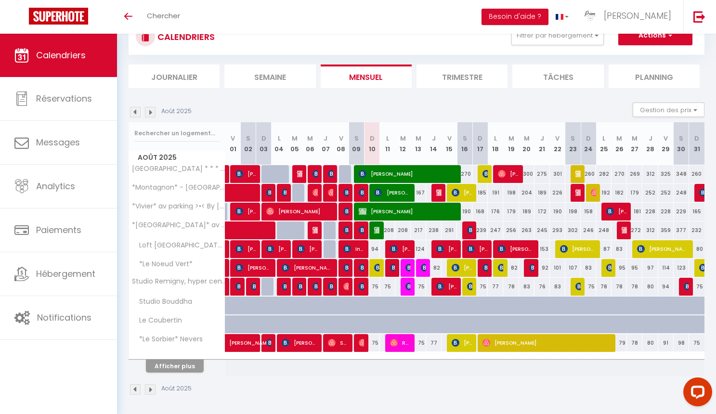
click at [187, 370] on div "Afficher plus" at bounding box center [174, 365] width 101 height 13
click at [189, 364] on button "Afficher plus" at bounding box center [175, 366] width 58 height 13
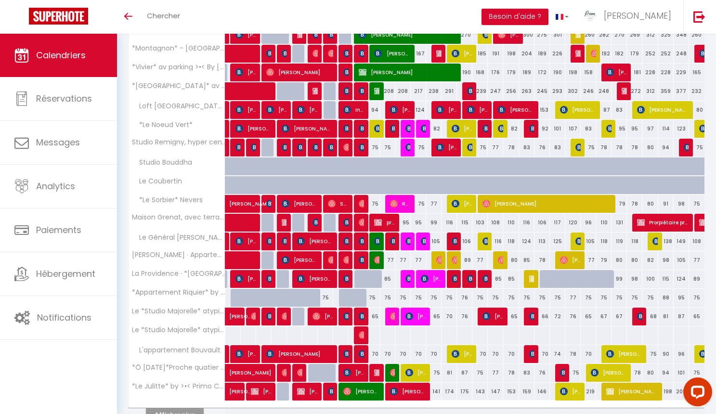
scroll to position [215, 0]
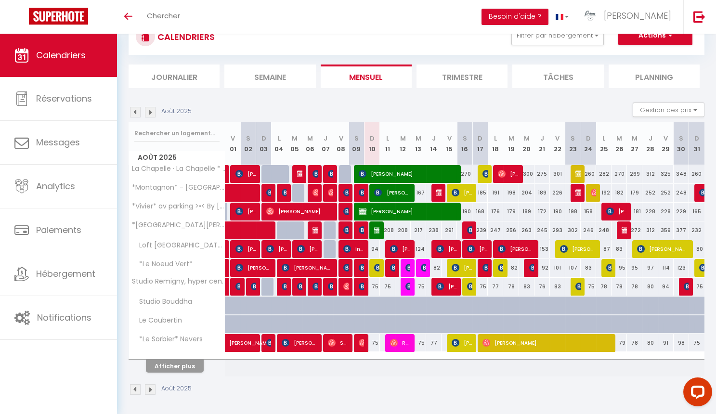
click at [184, 360] on button "Afficher plus" at bounding box center [175, 366] width 58 height 13
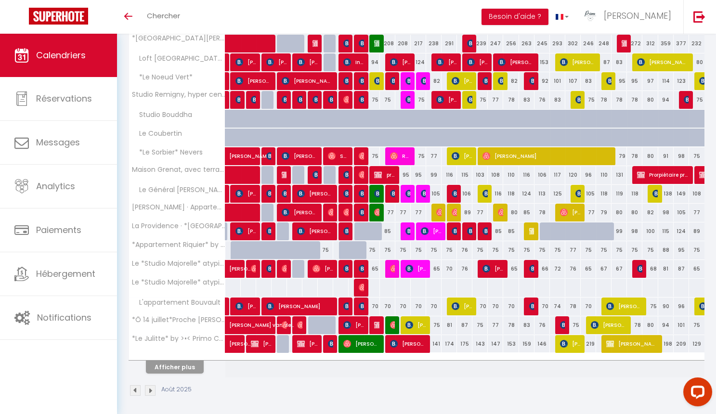
scroll to position [263, 0]
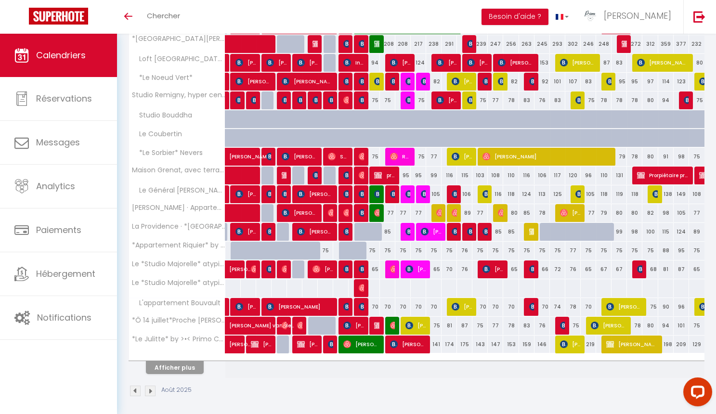
click at [187, 362] on button "Afficher plus" at bounding box center [175, 367] width 58 height 13
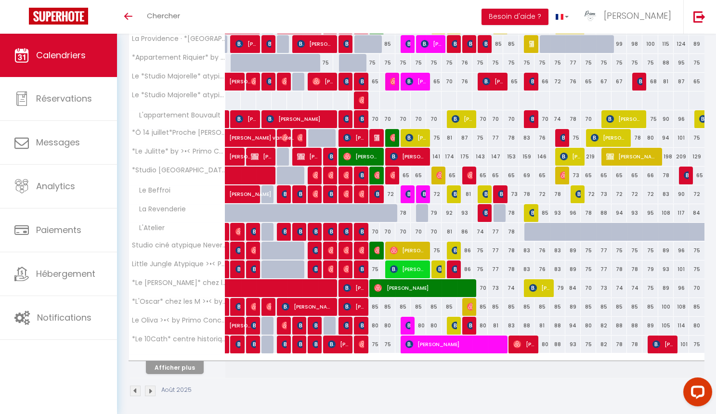
scroll to position [450, 0]
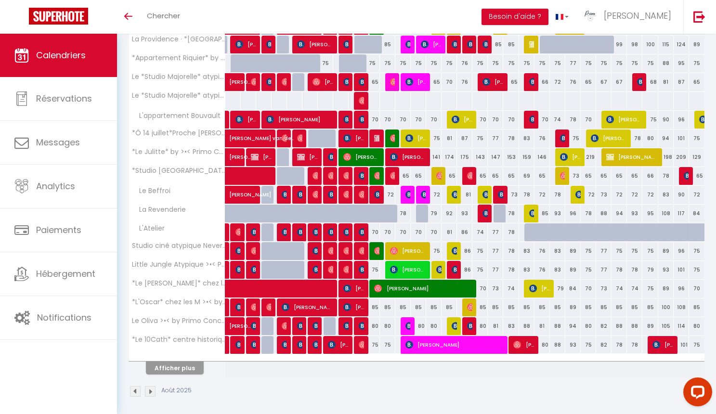
click at [183, 361] on div "Afficher plus" at bounding box center [174, 367] width 101 height 13
click at [184, 368] on button "Afficher plus" at bounding box center [175, 367] width 58 height 13
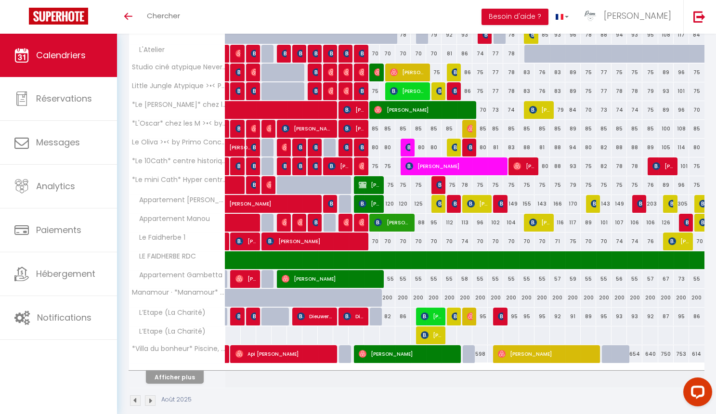
scroll to position [629, 0]
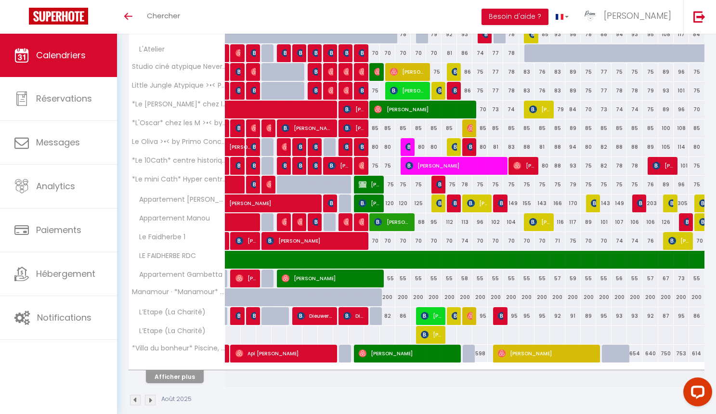
click at [187, 371] on button "Afficher plus" at bounding box center [175, 376] width 58 height 13
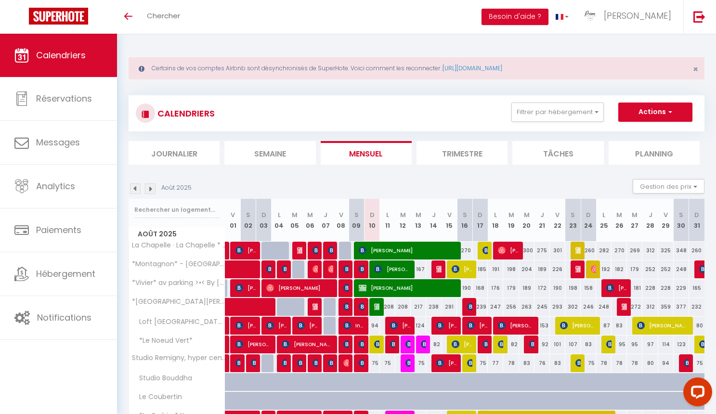
scroll to position [0, 0]
click at [642, 117] on button "Actions" at bounding box center [655, 112] width 74 height 19
click at [627, 132] on link "Nouvelle réservation" at bounding box center [645, 134] width 84 height 14
select select
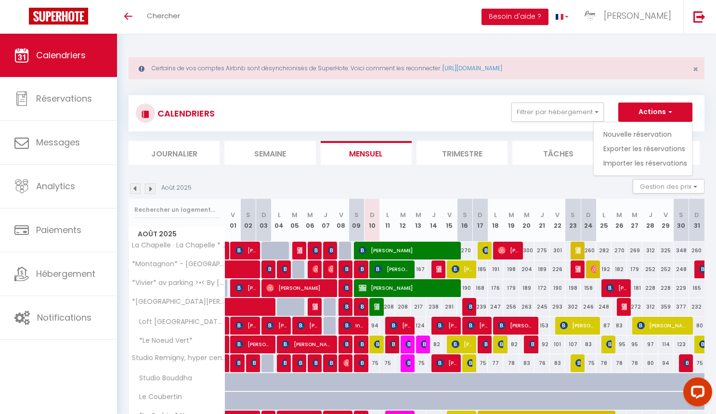
select select
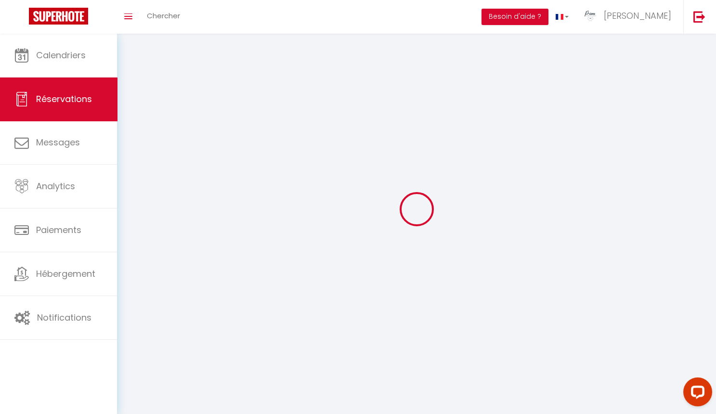
select select
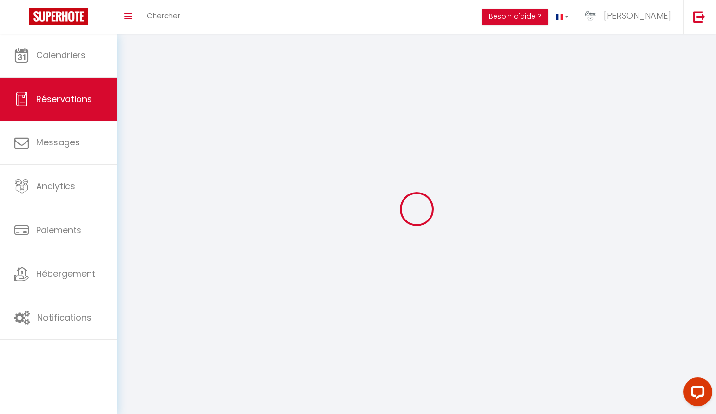
select select
checkbox input "false"
select select
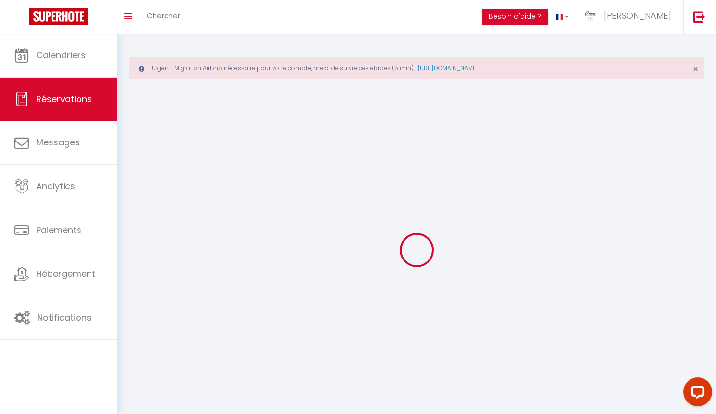
select select
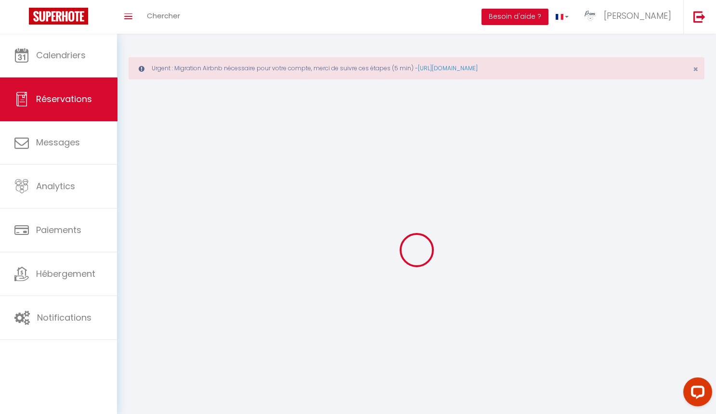
select select
checkbox input "false"
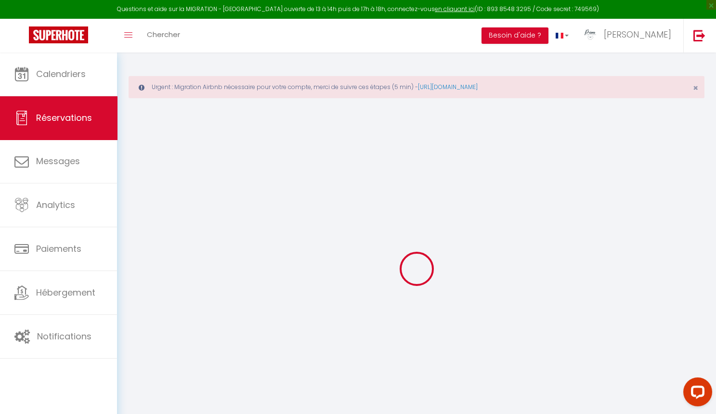
select select
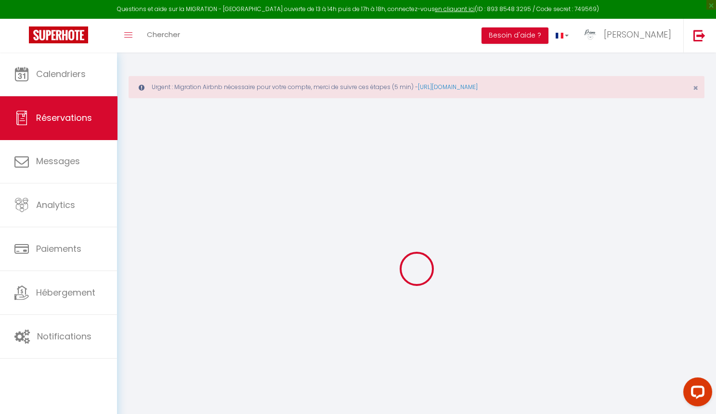
select select
checkbox input "false"
select select
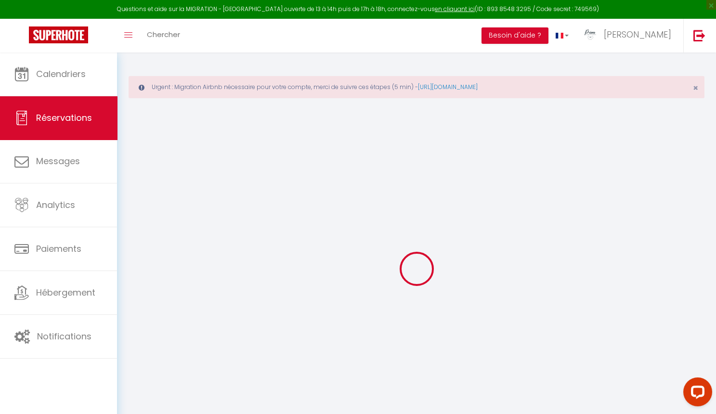
select select
checkbox input "false"
select select
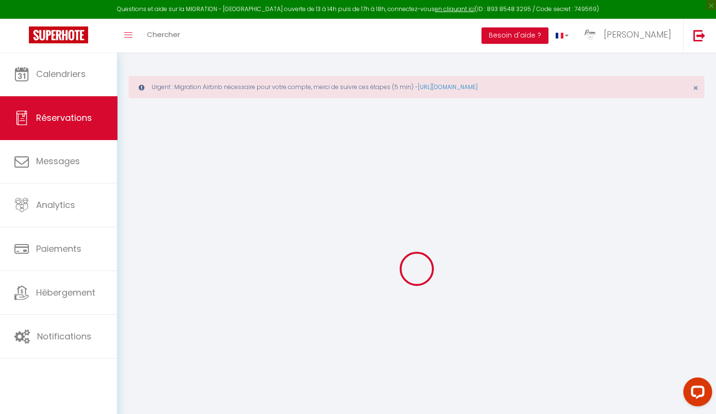
select select
checkbox input "false"
select select
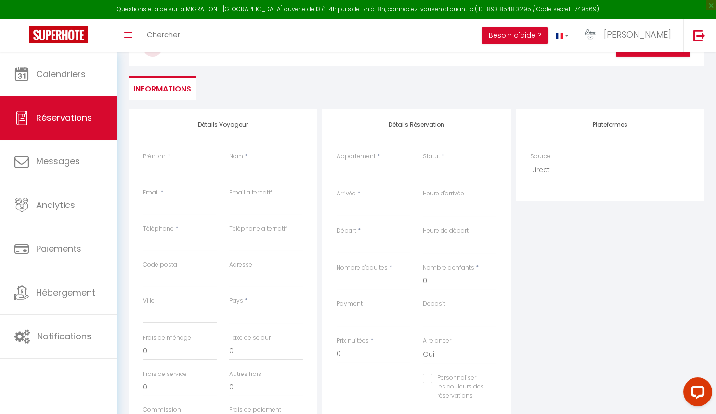
scroll to position [116, 0]
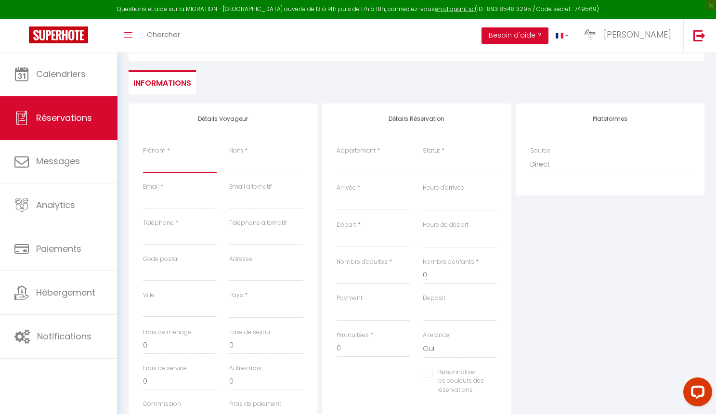
type input "F"
select select
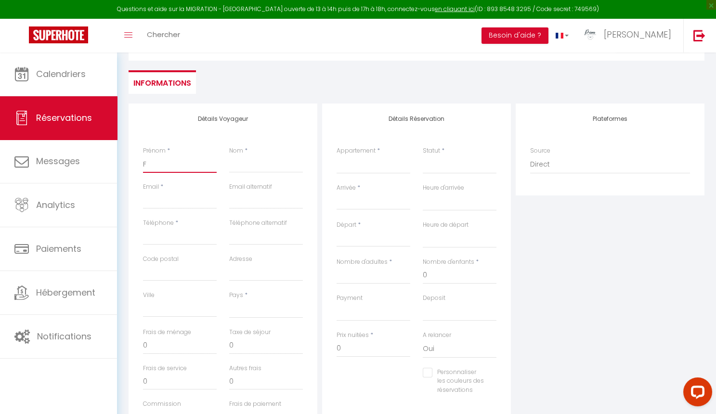
select select
checkbox input "false"
type input "Fa"
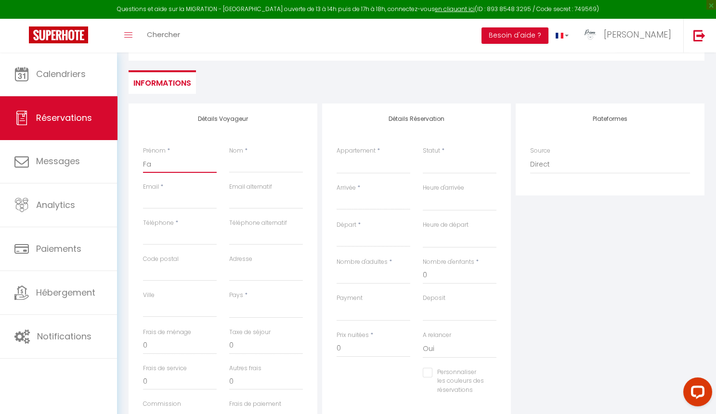
select select
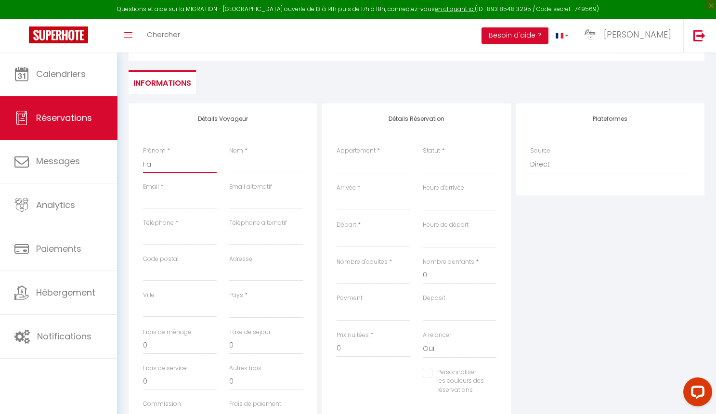
select select
checkbox input "false"
type input "Fam"
select select
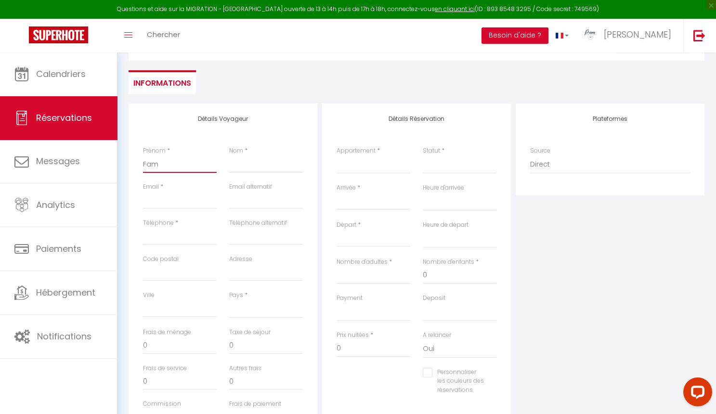
select select
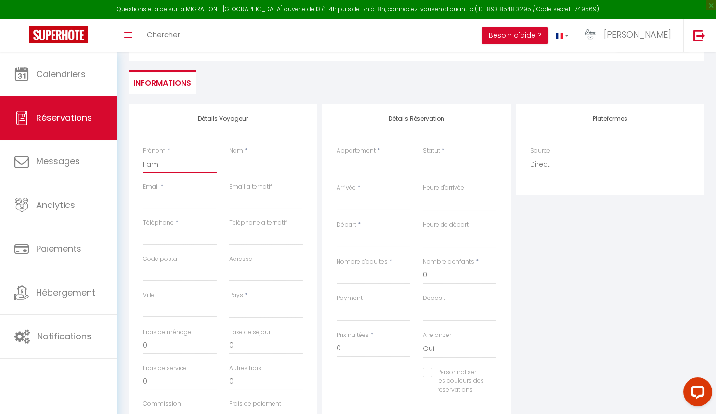
select select
checkbox input "false"
type input "Fami"
select select
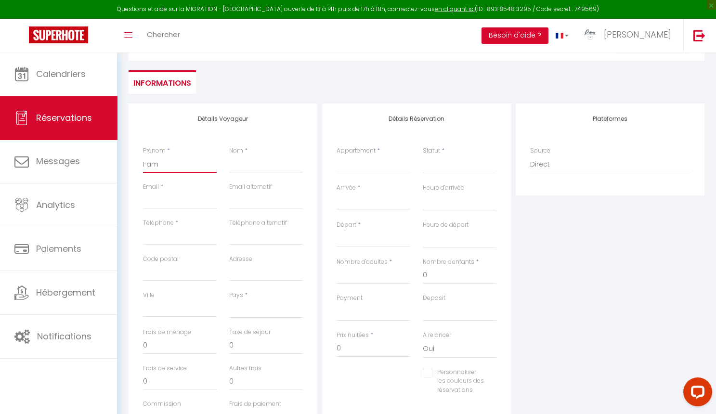
select select
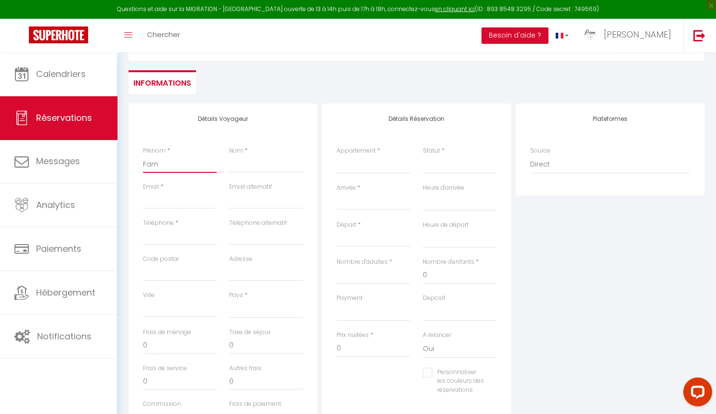
checkbox input "false"
type input "Famil"
select select
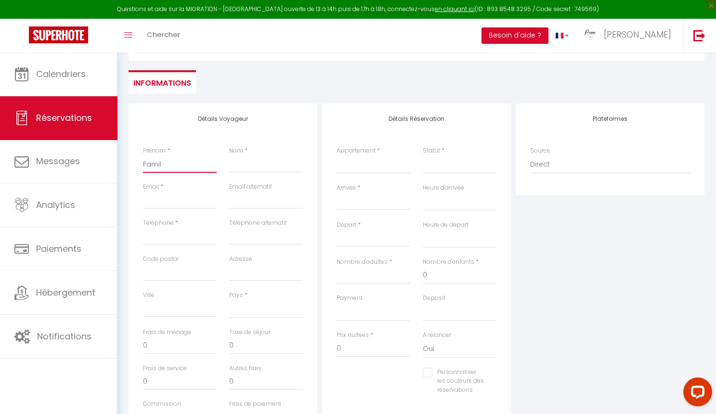
select select
checkbox input "false"
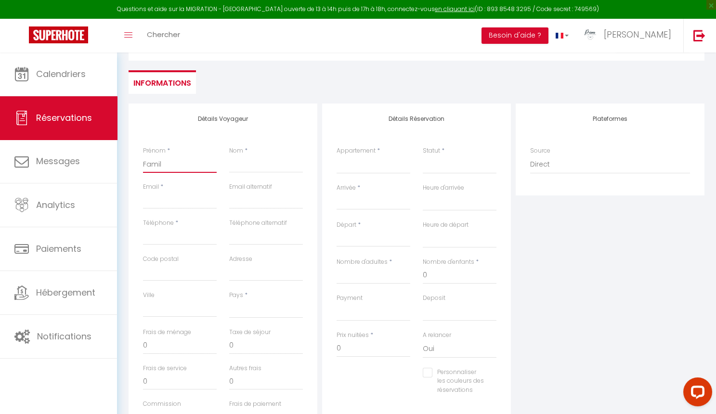
type input "Famill"
select select
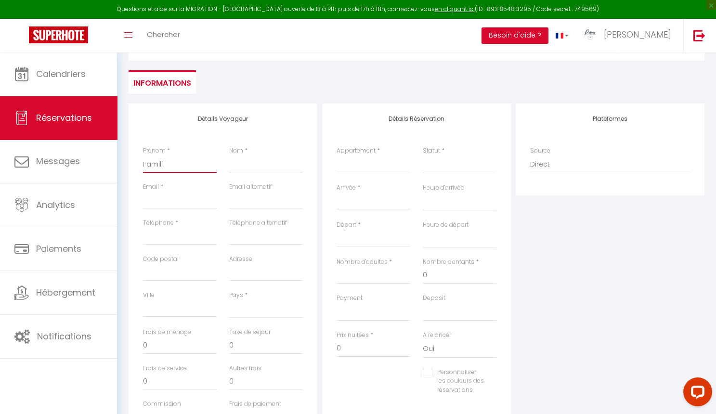
select select
checkbox input "false"
type input "Famille"
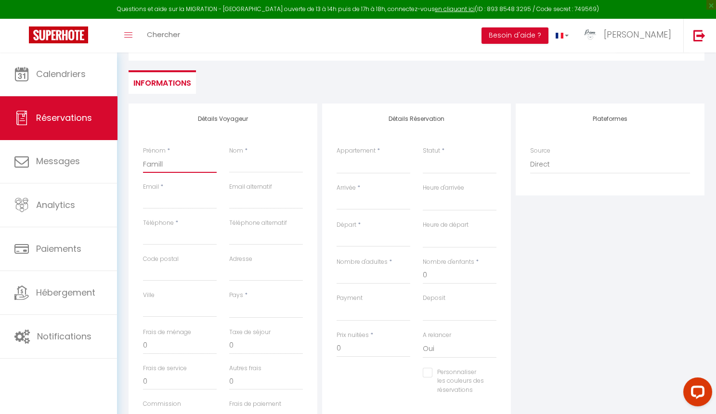
select select
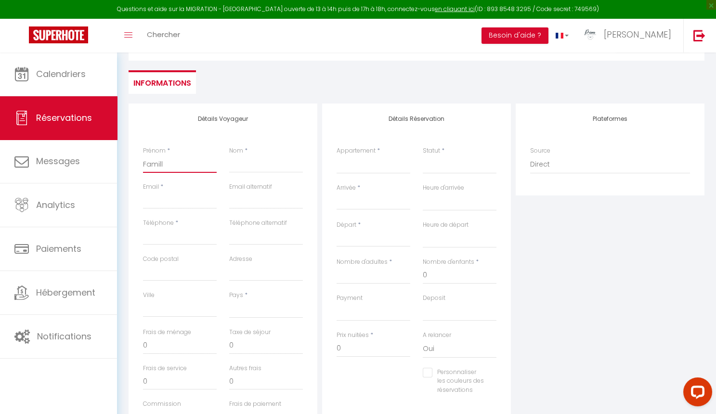
select select
checkbox input "false"
type input "Famille"
type input "T"
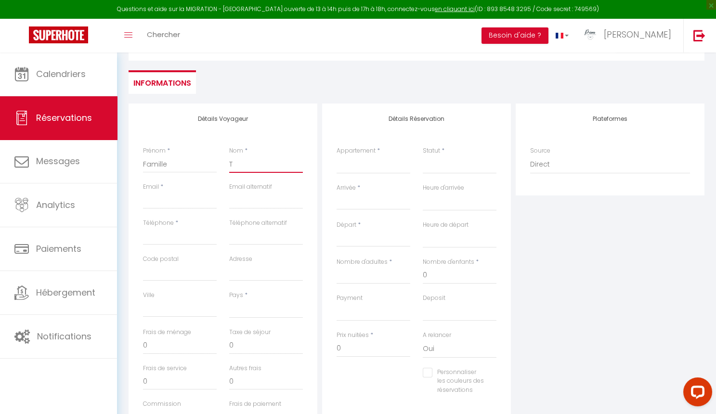
select select
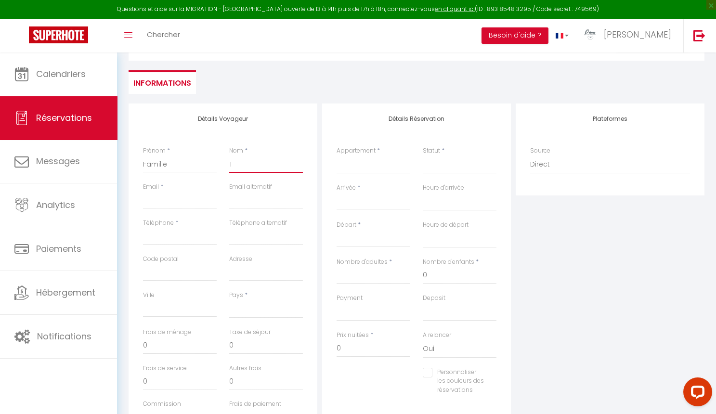
select select
checkbox input "false"
type input "Th"
select select
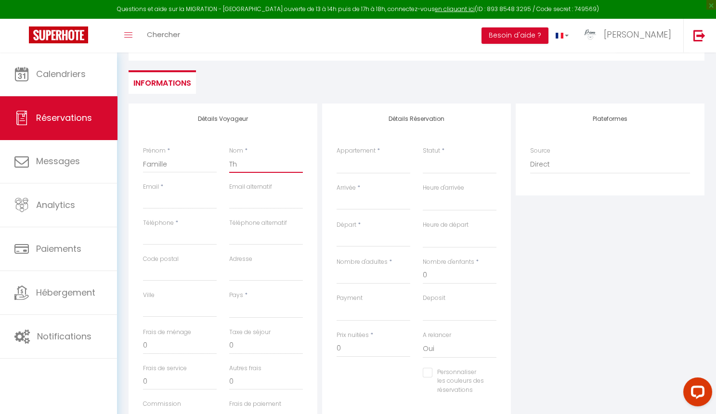
select select
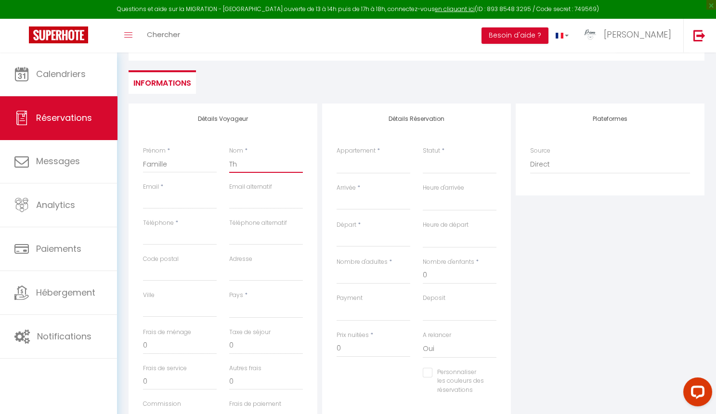
select select
checkbox input "false"
type input "The"
select select
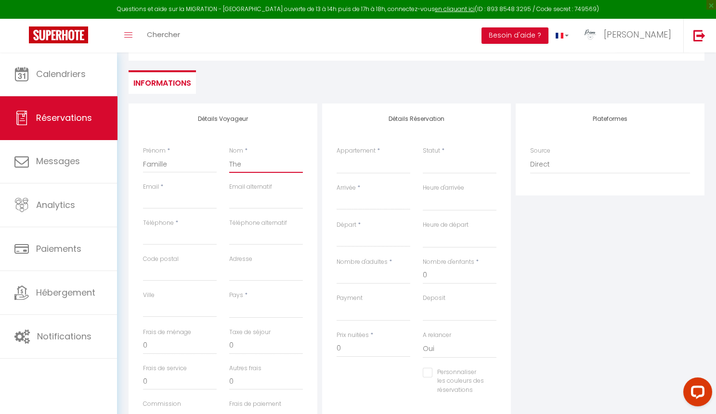
select select
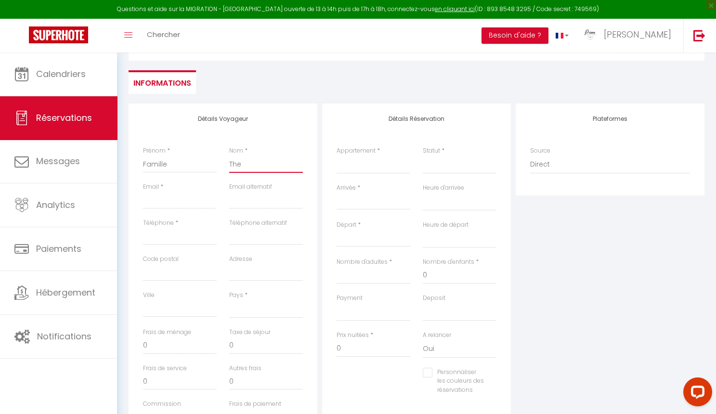
checkbox input "false"
type input "Thev"
select select
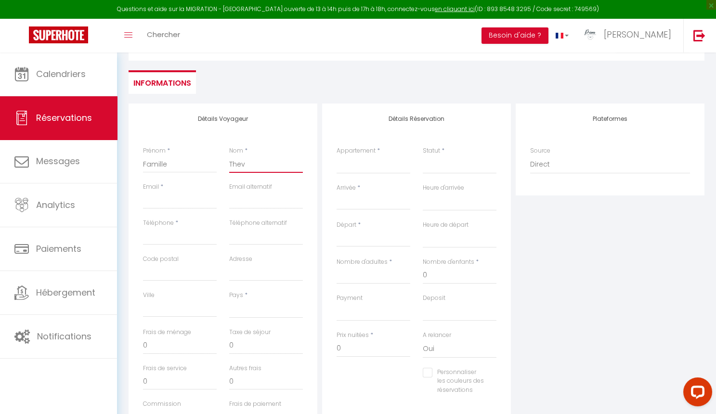
select select
checkbox input "false"
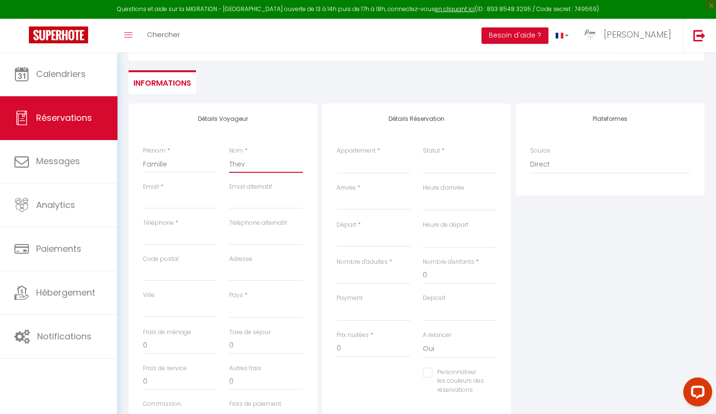
type input "Theve"
select select
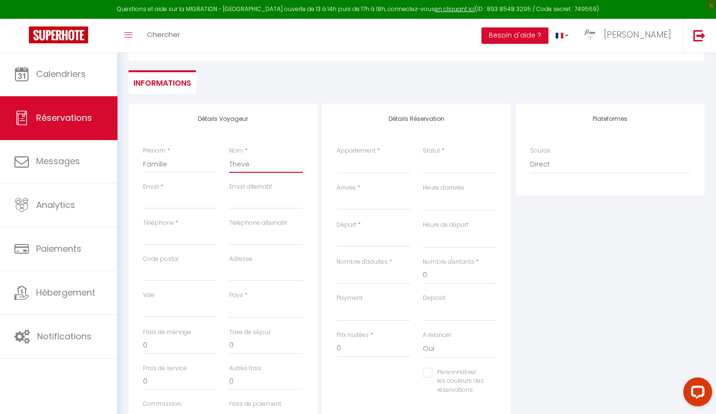
select select
checkbox input "false"
type input "Theven"
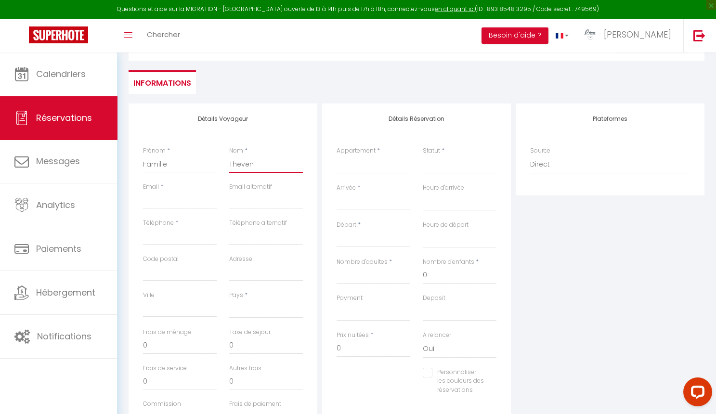
select select
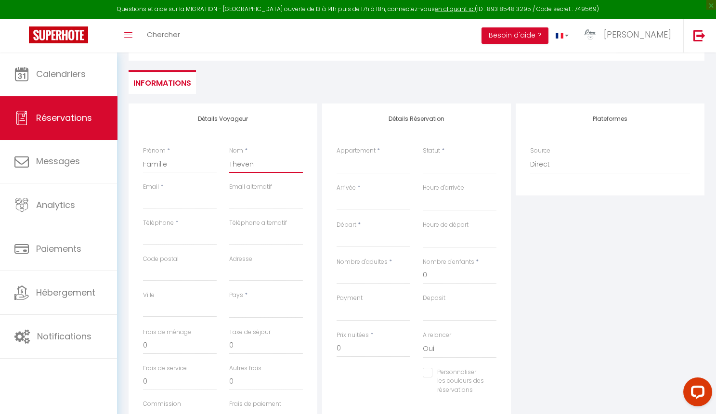
select select
checkbox input "false"
type input "Theveno"
select select
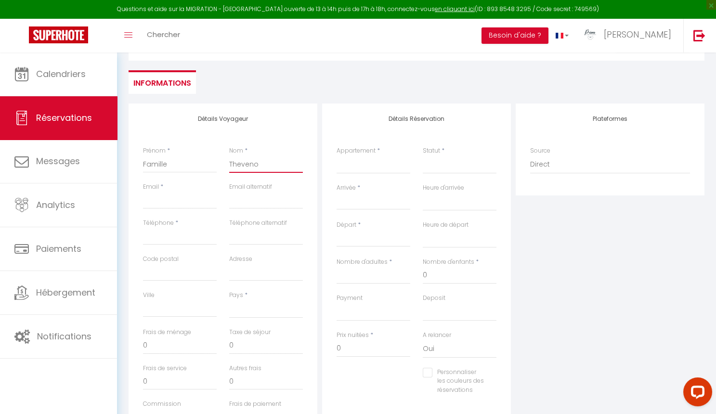
select select
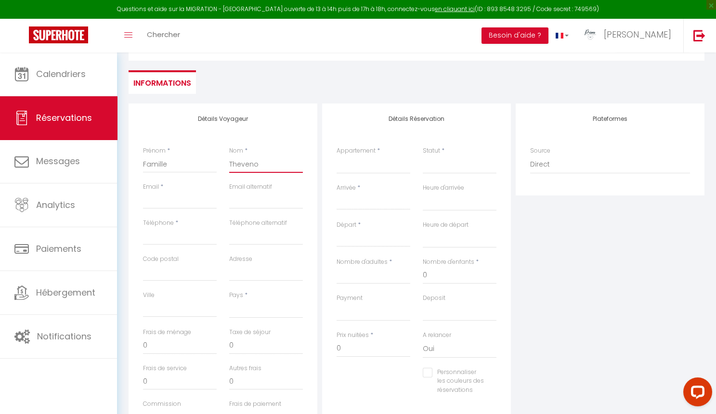
select select
checkbox input "false"
type input "Thevenot"
select select
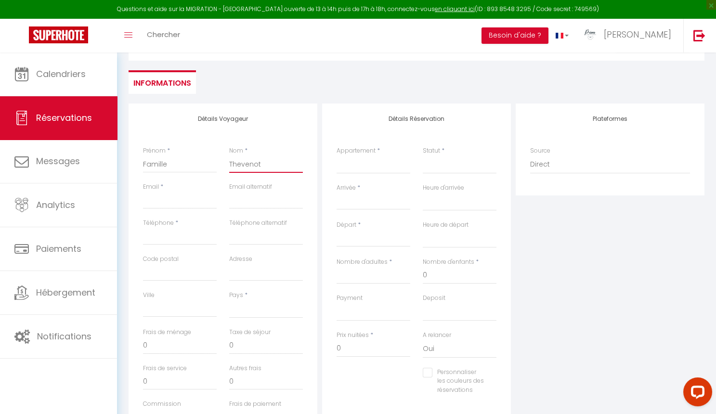
select select
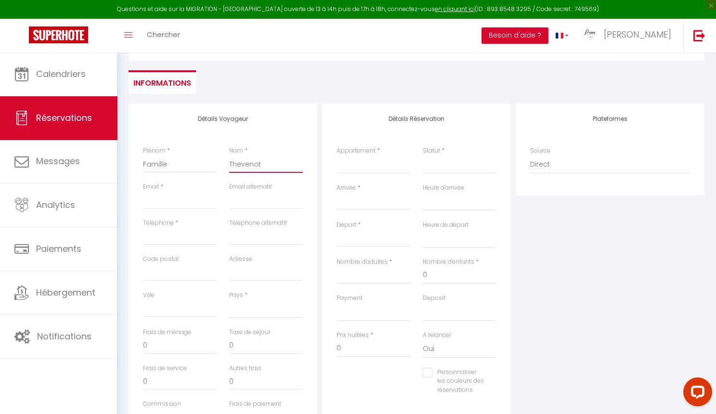
checkbox input "false"
type input "Thevenot"
type input "j"
select select
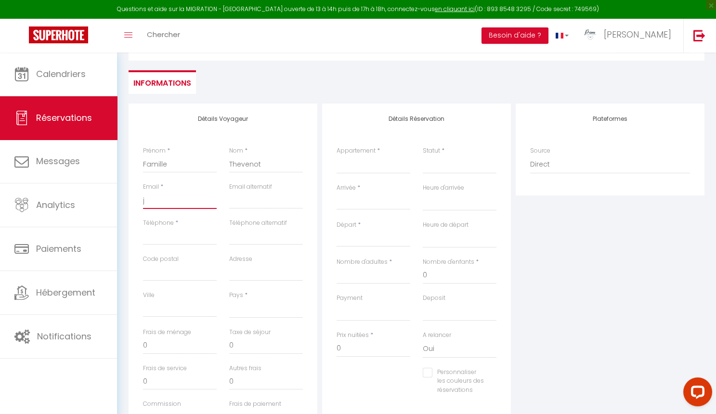
select select
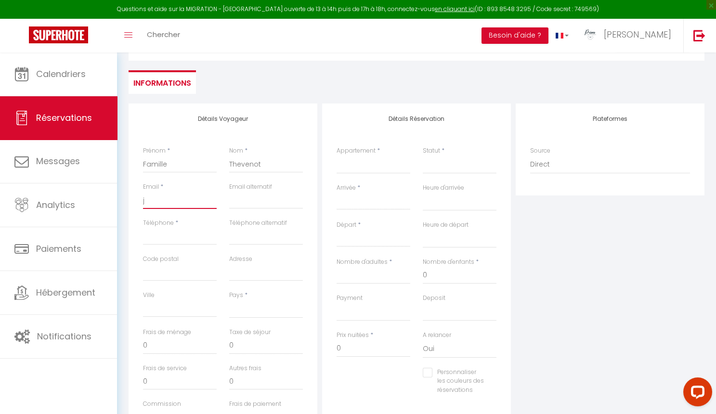
checkbox input "false"
type input "ji"
select select
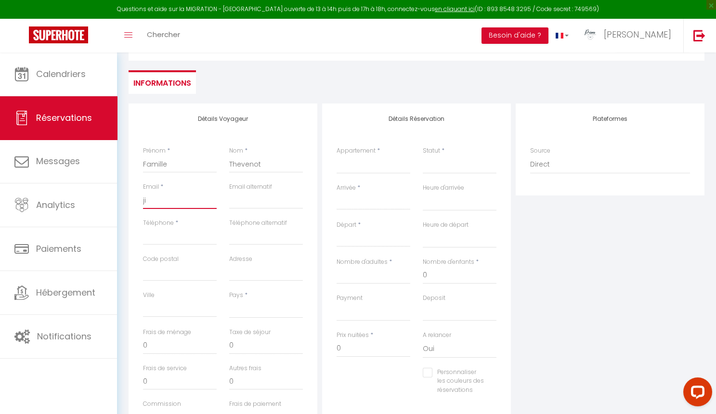
select select
checkbox input "false"
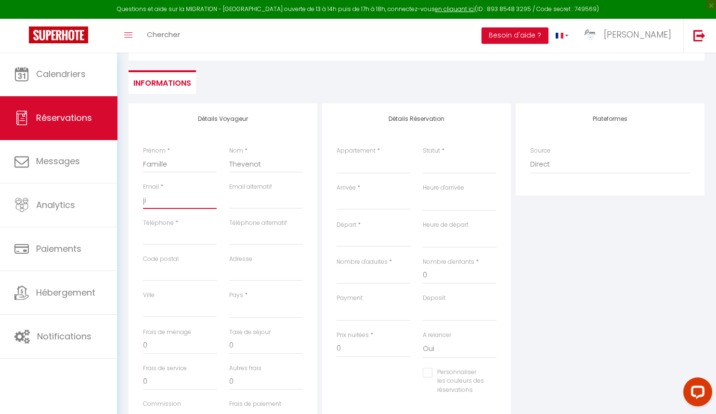
type input "jim"
select select
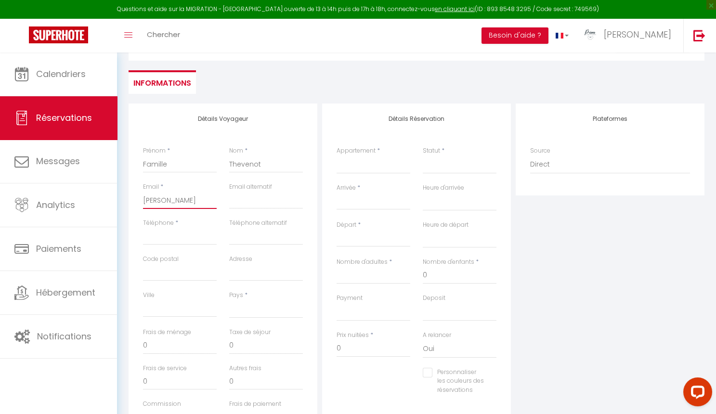
select select
click at [315, 300] on div "Détails Voyageur Prénom * Famille Nom * Thevenot Email * jimmy.garcia@primoconc…" at bounding box center [223, 275] width 189 height 344
click at [362, 200] on input "Arrivée" at bounding box center [373, 202] width 74 height 13
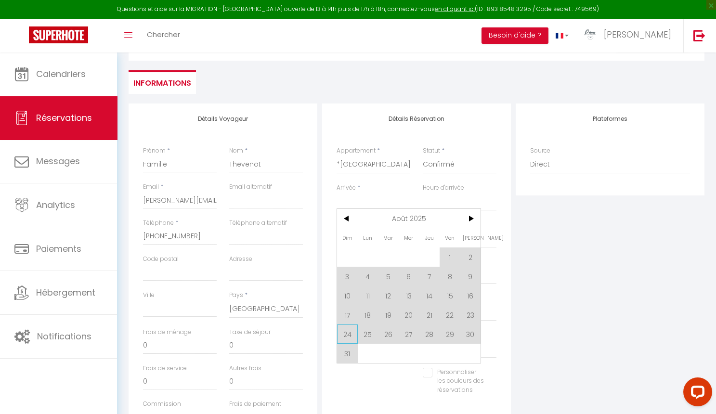
click at [341, 336] on span "24" at bounding box center [347, 333] width 21 height 19
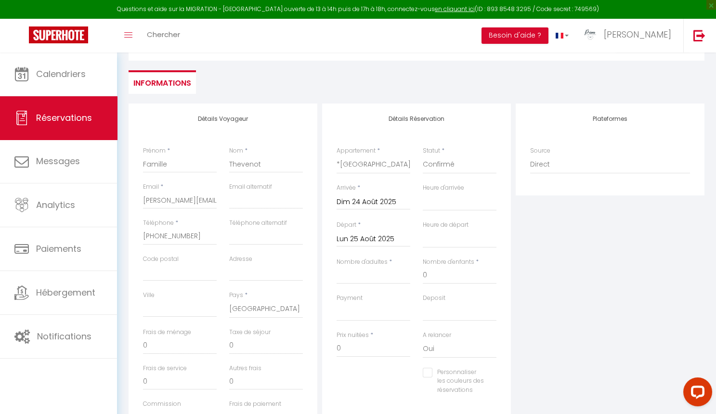
click at [371, 237] on input "Lun 25 Août 2025" at bounding box center [373, 239] width 74 height 13
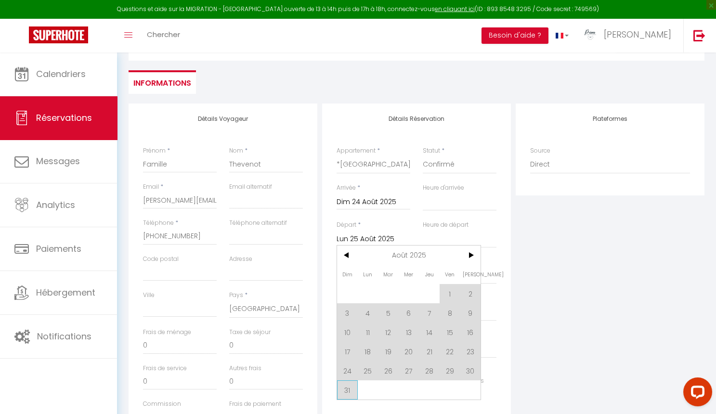
click at [350, 393] on span "31" at bounding box center [347, 389] width 21 height 19
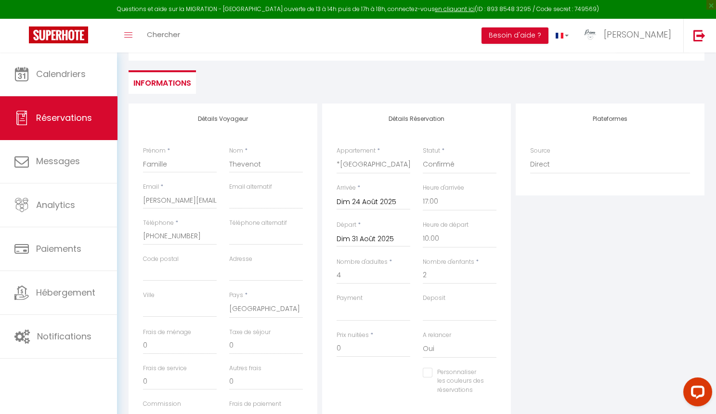
click at [397, 360] on div "Prix nuitées * 0" at bounding box center [373, 349] width 86 height 37
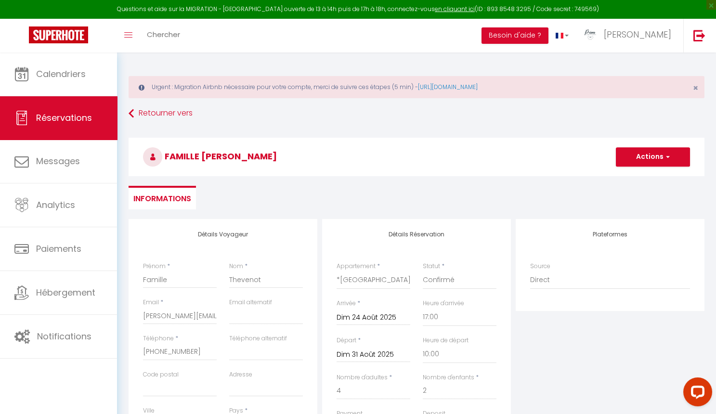
scroll to position [0, 0]
click at [645, 160] on button "Actions" at bounding box center [653, 156] width 74 height 19
click at [640, 178] on link "Enregistrer" at bounding box center [643, 178] width 76 height 13
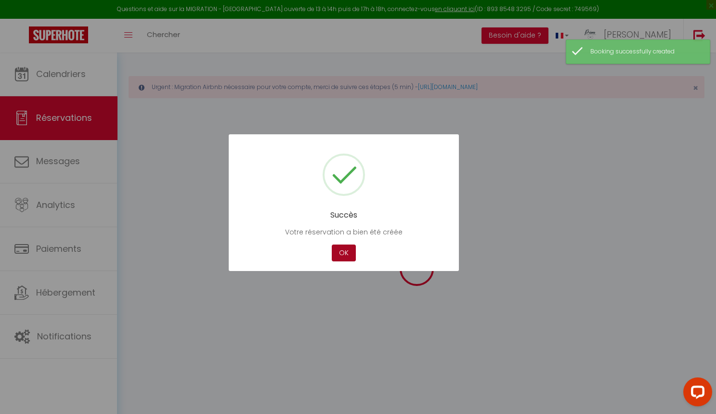
click at [350, 255] on button "OK" at bounding box center [344, 253] width 24 height 17
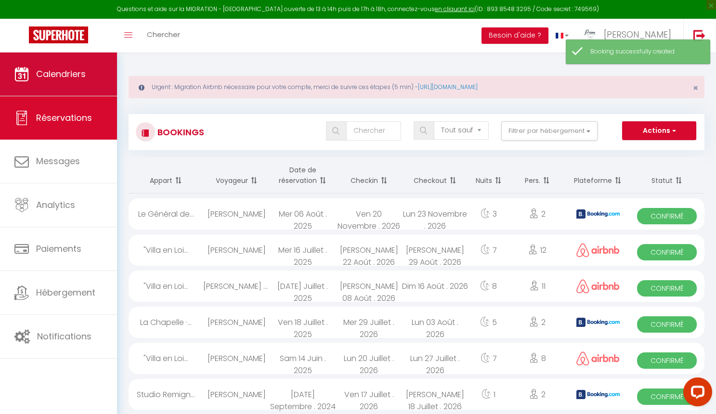
click at [92, 65] on link "Calendriers" at bounding box center [58, 73] width 117 height 43
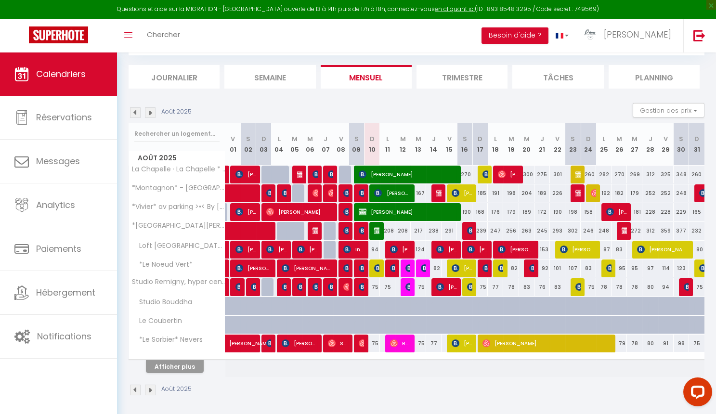
click at [183, 362] on button "Afficher plus" at bounding box center [175, 366] width 58 height 13
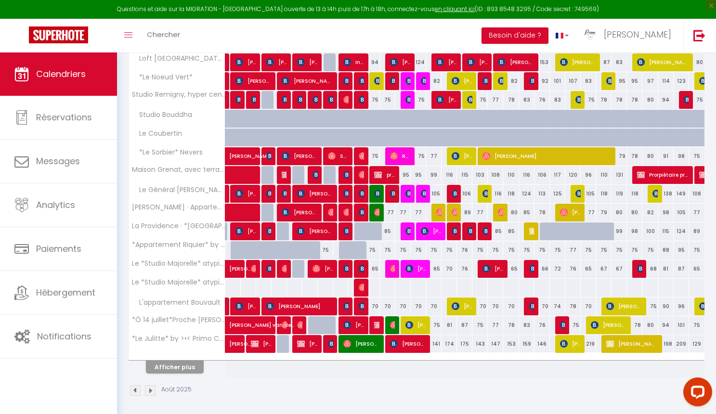
click at [182, 368] on button "Afficher plus" at bounding box center [175, 366] width 58 height 13
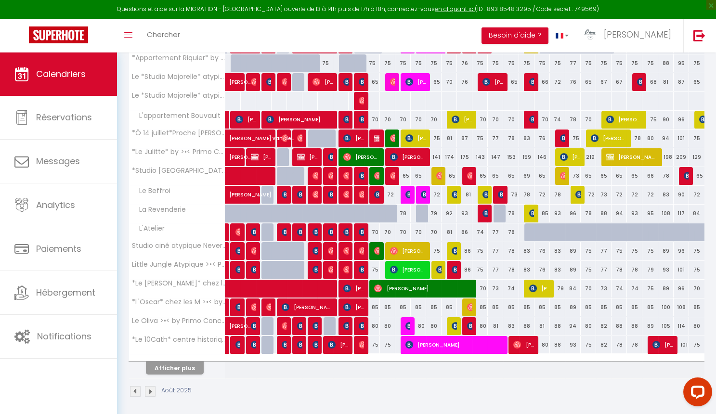
click at [185, 362] on button "Afficher plus" at bounding box center [175, 367] width 58 height 13
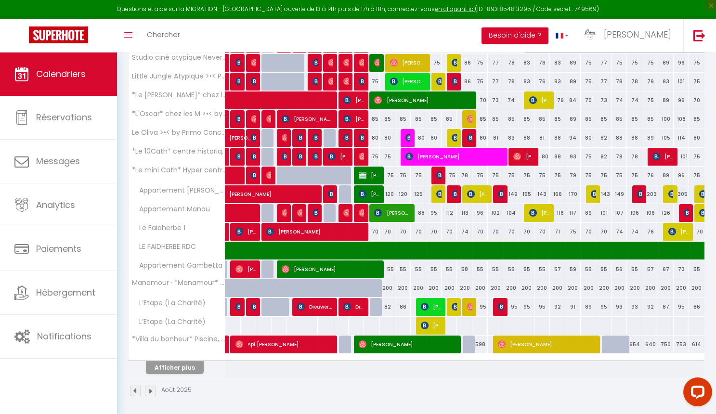
scroll to position [656, 0]
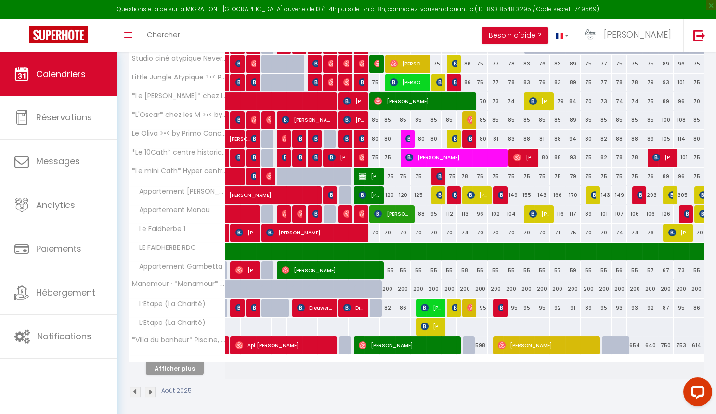
click at [185, 368] on button "Afficher plus" at bounding box center [175, 368] width 58 height 13
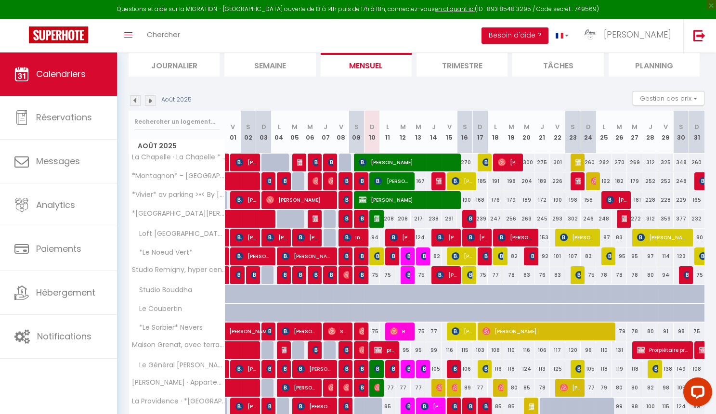
scroll to position [83, 0]
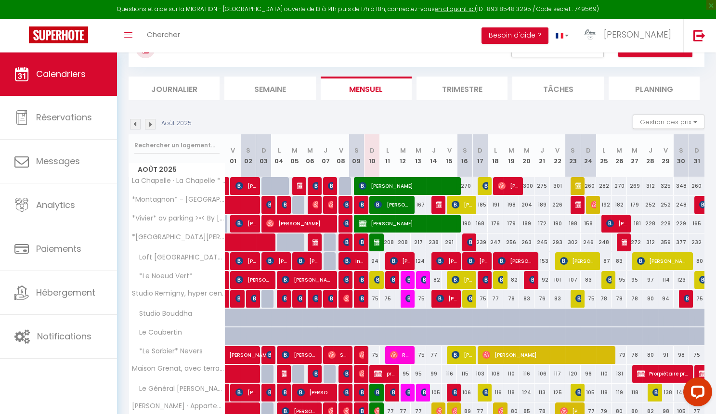
click at [156, 119] on div "Août 2025" at bounding box center [162, 124] width 66 height 11
click at [154, 121] on img at bounding box center [150, 124] width 11 height 11
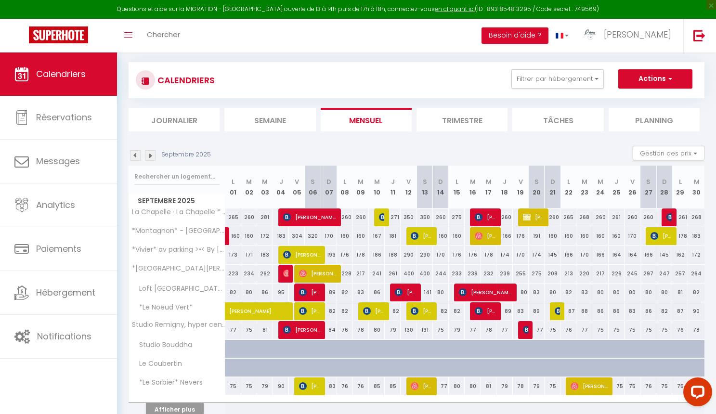
click at [154, 121] on li "Journalier" at bounding box center [174, 120] width 91 height 24
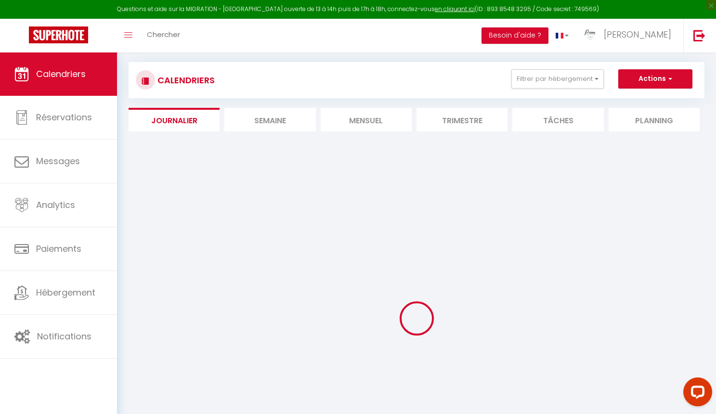
click at [382, 125] on li "Mensuel" at bounding box center [366, 120] width 91 height 24
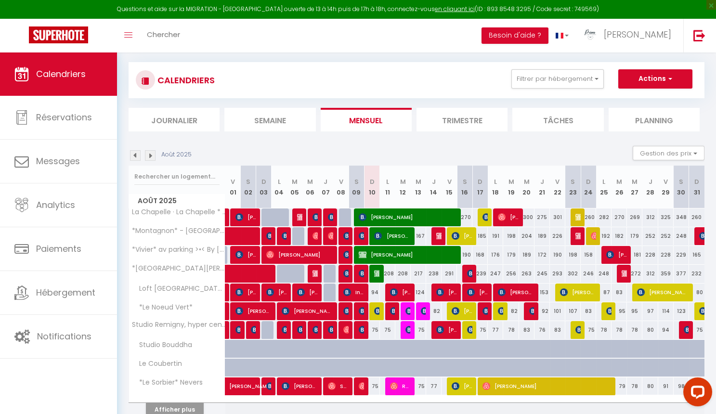
click at [151, 154] on img at bounding box center [150, 155] width 11 height 11
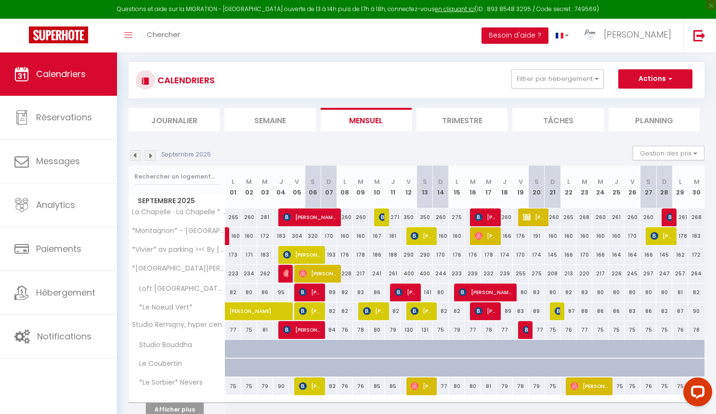
click at [151, 154] on img at bounding box center [150, 155] width 11 height 11
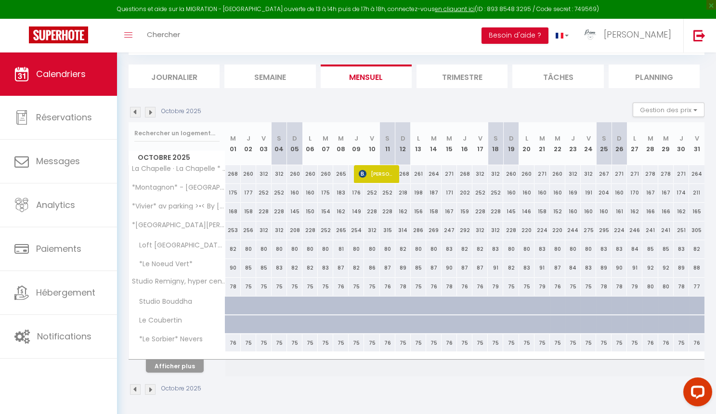
scroll to position [95, 0]
click at [182, 367] on button "Afficher plus" at bounding box center [175, 366] width 58 height 13
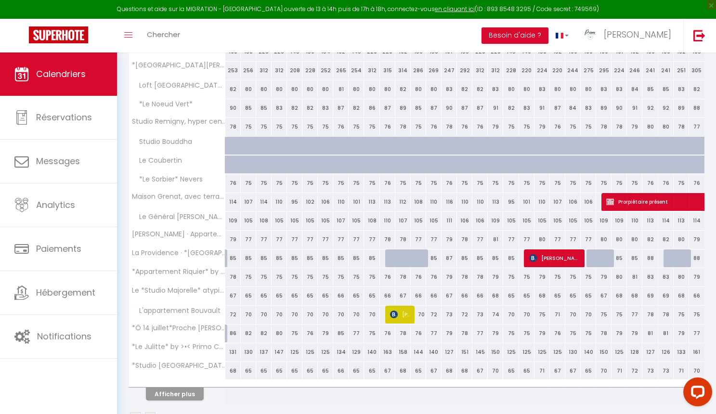
scroll to position [258, 0]
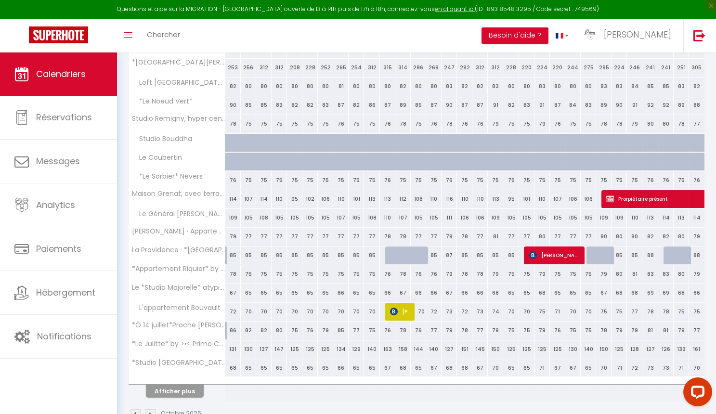
click at [182, 385] on button "Afficher plus" at bounding box center [175, 391] width 58 height 13
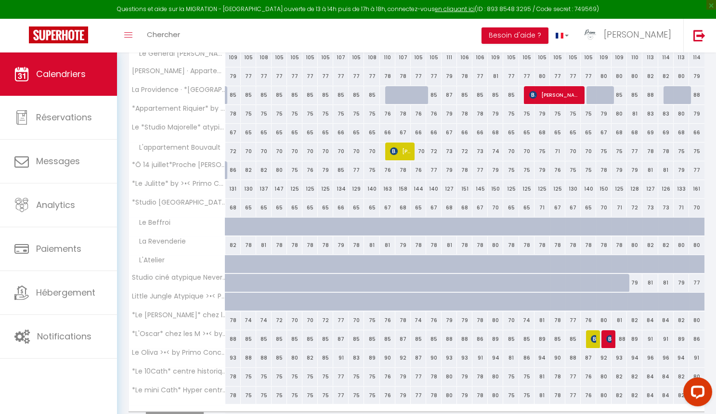
scroll to position [438, 0]
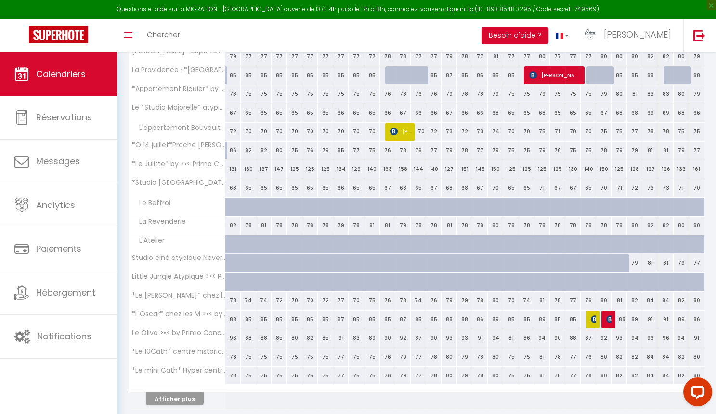
click at [187, 392] on button "Afficher plus" at bounding box center [175, 398] width 58 height 13
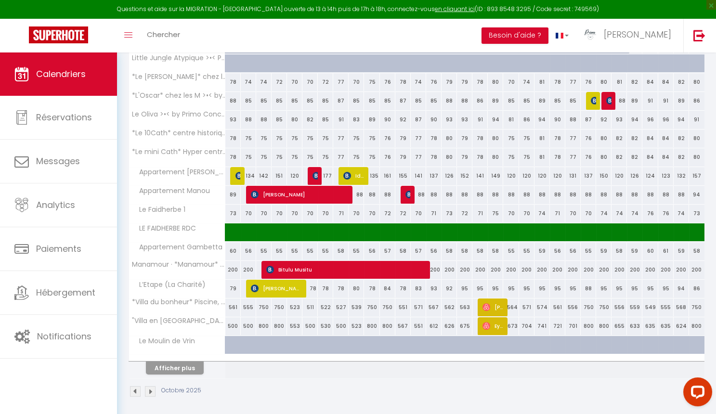
scroll to position [656, 0]
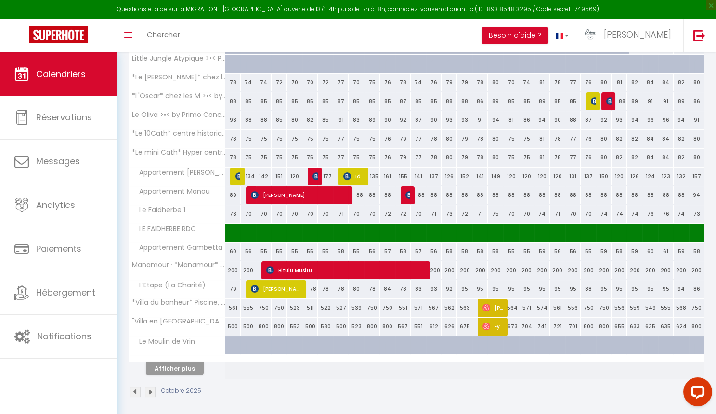
click at [180, 364] on button "Afficher plus" at bounding box center [175, 368] width 58 height 13
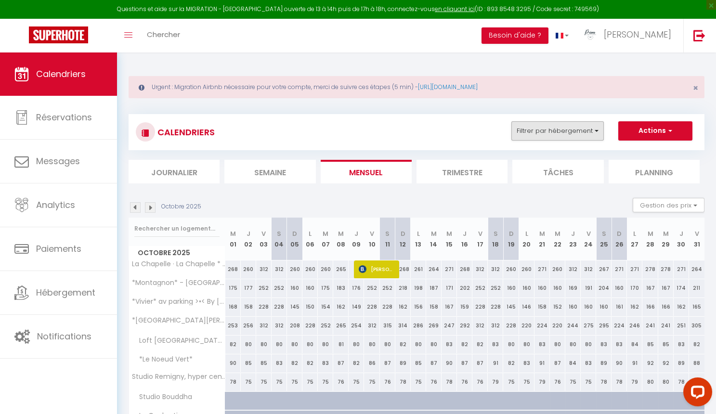
scroll to position [0, 0]
click at [664, 133] on button "Actions" at bounding box center [655, 130] width 74 height 19
click at [635, 150] on link "Nouvelle réservation" at bounding box center [645, 153] width 84 height 14
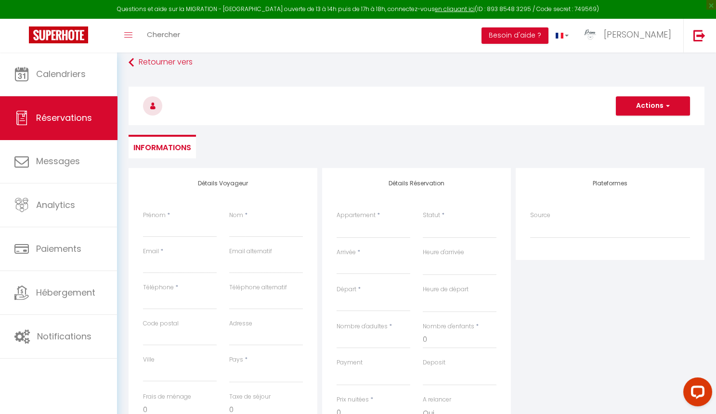
scroll to position [60, 0]
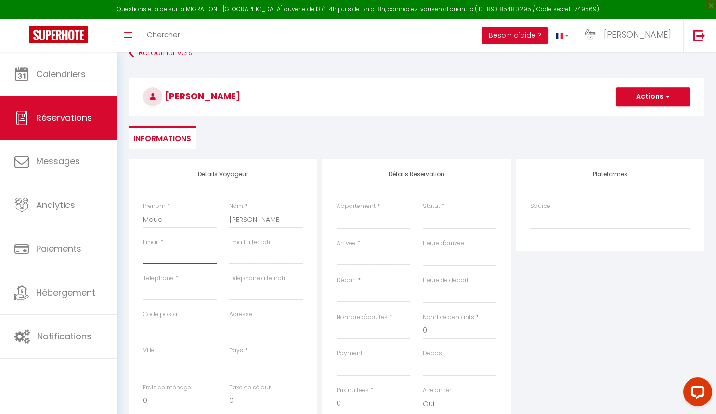
click at [165, 258] on input "Email client" at bounding box center [180, 255] width 74 height 17
paste input ""maudthevenotdesign@gmail.com" <maudthevenotdesign@gmail.com>"
click at [191, 252] on input ""maudthevenotdesign@gmail.com" <maudthevenotdesign@gmail.com" at bounding box center [180, 255] width 74 height 17
click at [366, 255] on input "Arrivée" at bounding box center [373, 257] width 74 height 13
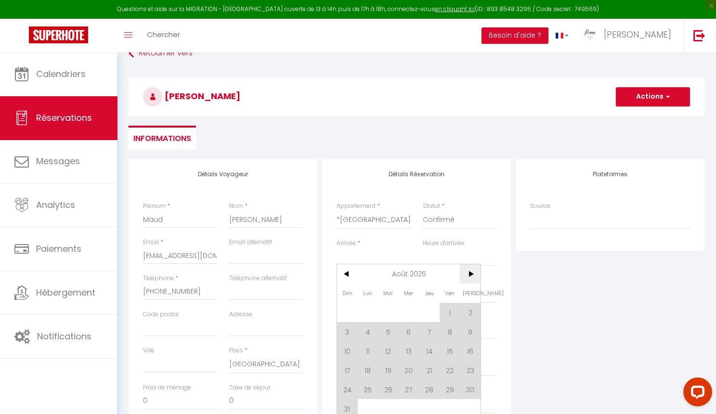
click at [475, 275] on span ">" at bounding box center [470, 273] width 21 height 19
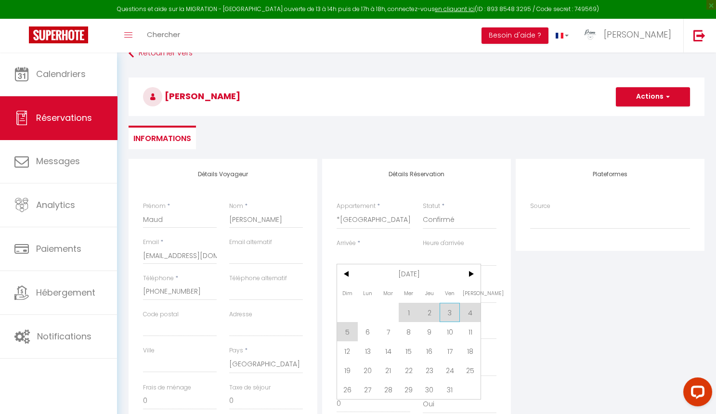
click at [452, 314] on span "3" at bounding box center [449, 312] width 21 height 19
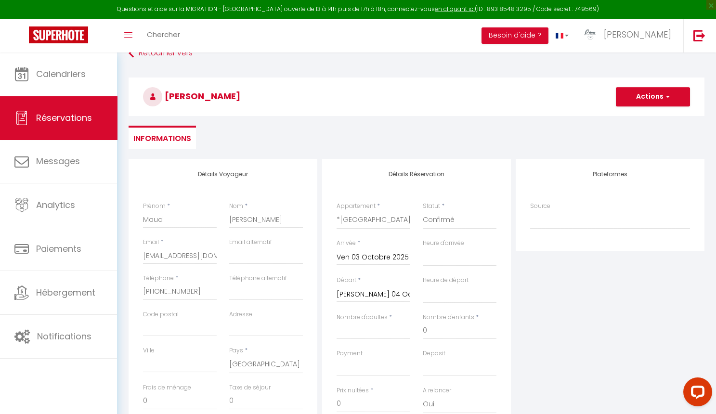
click at [369, 298] on input "Sam 04 Octobre 2025" at bounding box center [373, 294] width 74 height 13
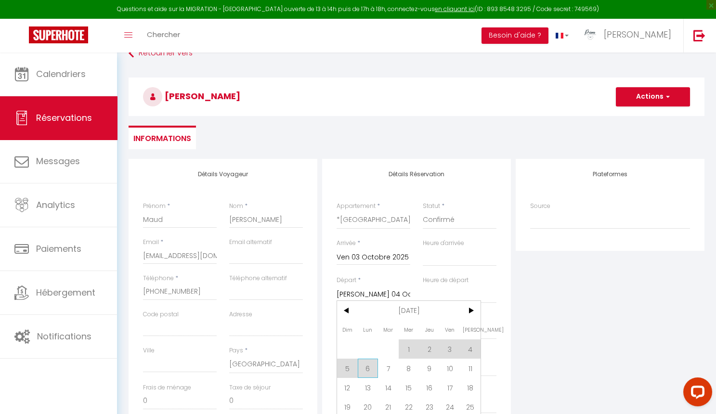
click at [369, 367] on span "6" at bounding box center [368, 368] width 21 height 19
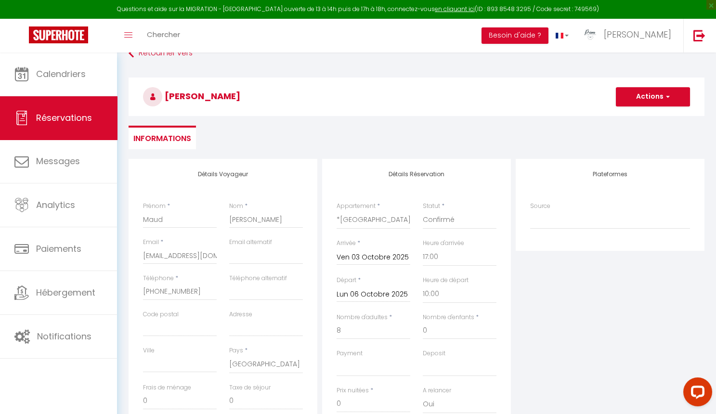
click at [510, 372] on div "Détails Réservation Appartement * La Chapelle · La Chapelle * * * * *, Les Suit…" at bounding box center [416, 315] width 189 height 313
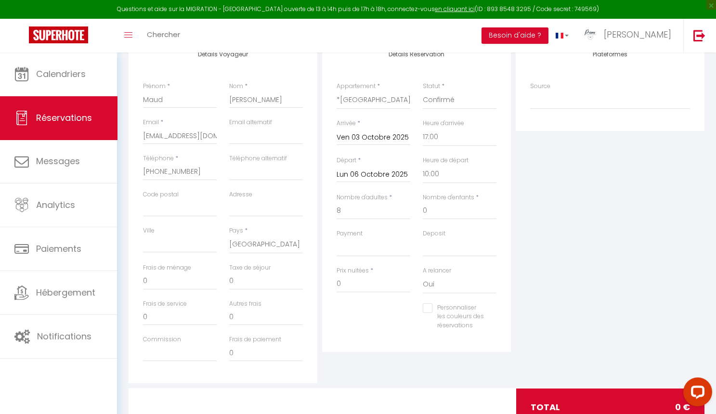
scroll to position [189, 0]
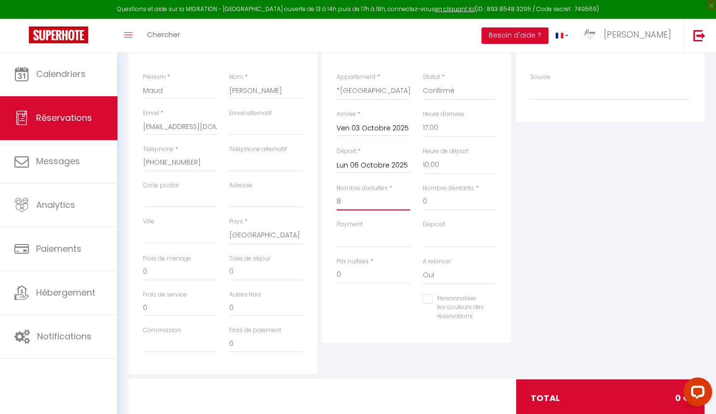
click at [347, 199] on input "8" at bounding box center [373, 201] width 74 height 17
click at [362, 318] on div "Personnaliser les couleurs des réservations #D7092E" at bounding box center [416, 312] width 172 height 37
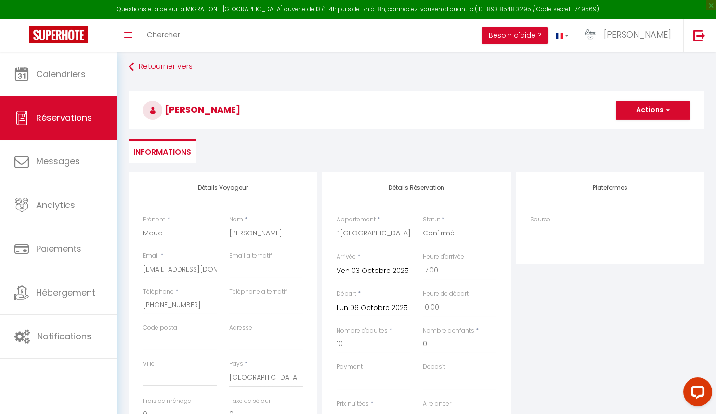
scroll to position [46, 0]
click at [663, 115] on button "Actions" at bounding box center [653, 110] width 74 height 19
click at [650, 134] on link "Enregistrer" at bounding box center [643, 132] width 76 height 13
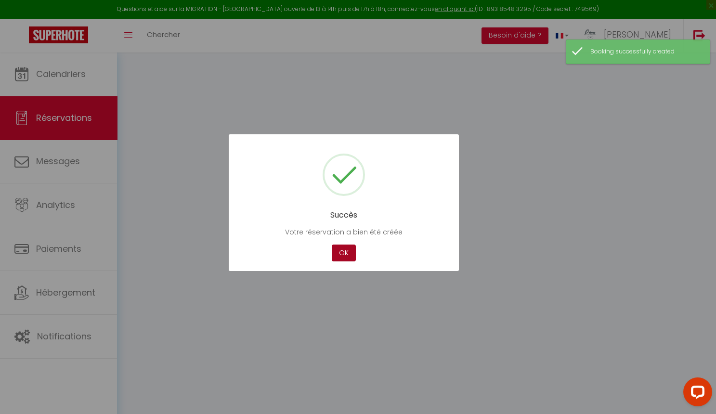
click at [346, 250] on button "OK" at bounding box center [344, 253] width 24 height 17
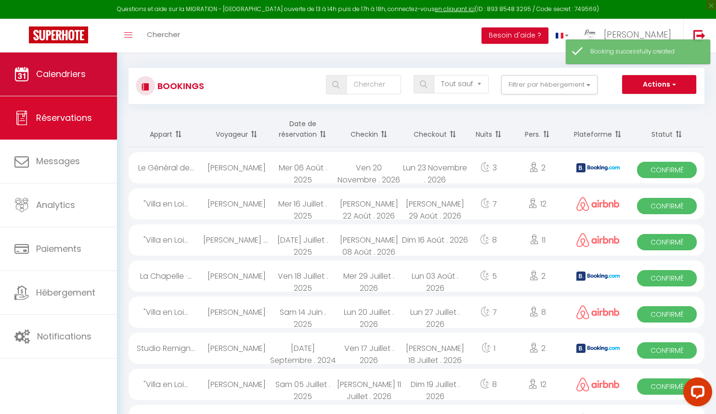
click at [86, 82] on link "Calendriers" at bounding box center [58, 73] width 117 height 43
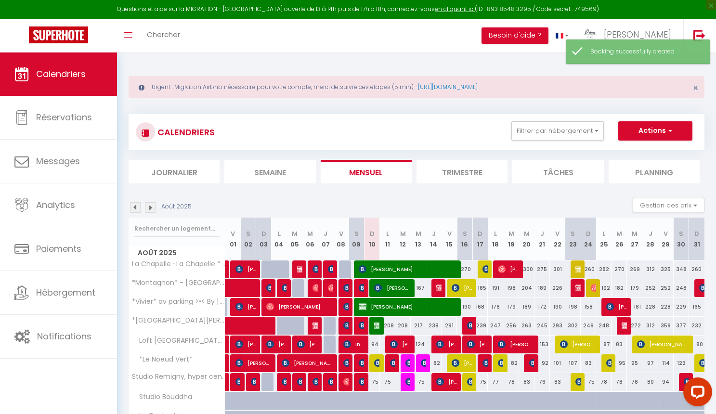
click at [153, 207] on img at bounding box center [150, 207] width 11 height 11
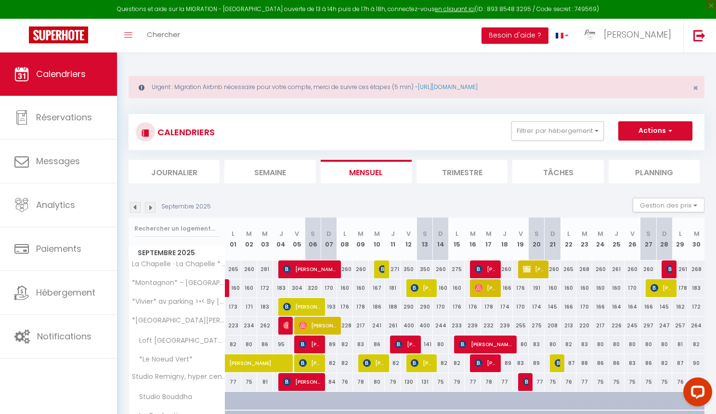
click at [153, 207] on img at bounding box center [150, 207] width 11 height 11
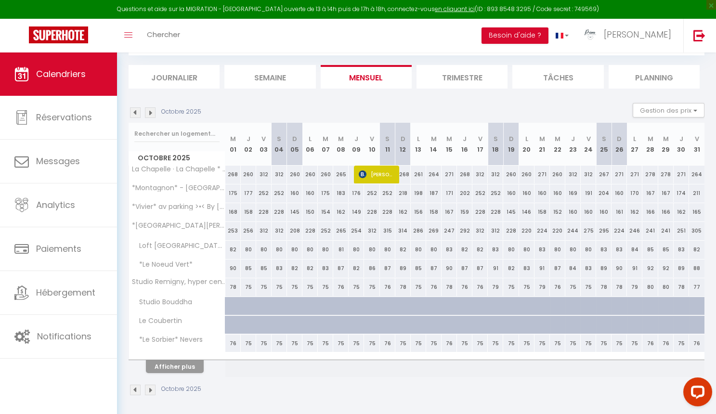
click at [181, 360] on button "Afficher plus" at bounding box center [175, 366] width 58 height 13
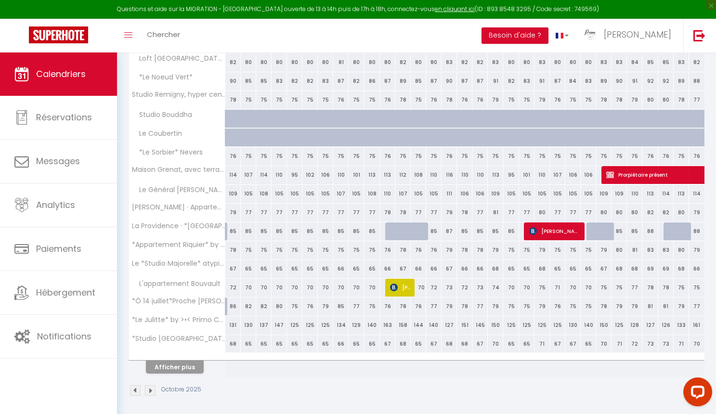
scroll to position [282, 0]
click at [177, 361] on button "Afficher plus" at bounding box center [175, 366] width 58 height 13
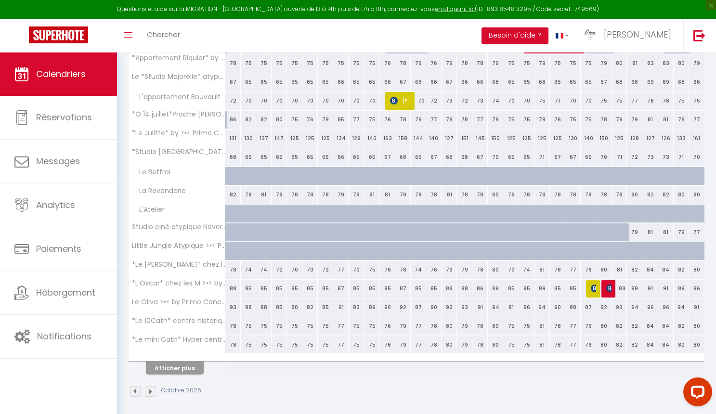
click at [177, 362] on button "Afficher plus" at bounding box center [175, 367] width 58 height 13
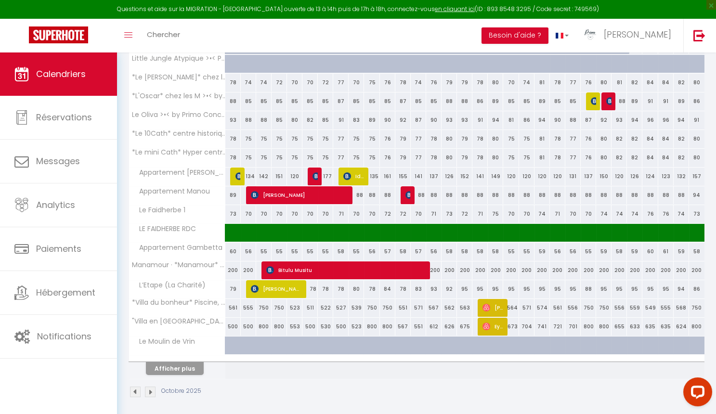
click at [175, 365] on button "Afficher plus" at bounding box center [175, 368] width 58 height 13
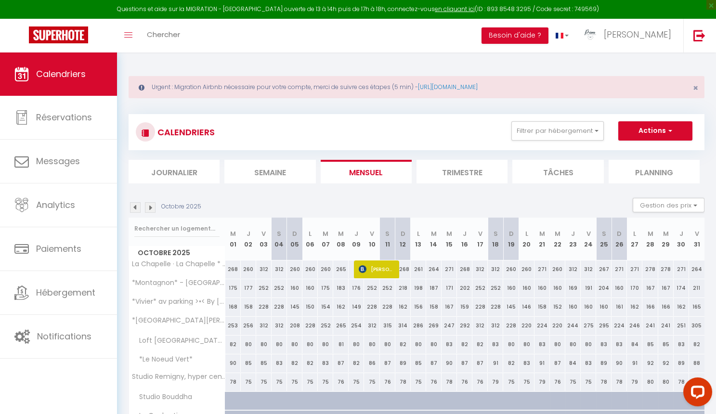
scroll to position [0, 0]
click at [66, 64] on link "Calendriers" at bounding box center [58, 73] width 117 height 43
